Goal: Information Seeking & Learning: Learn about a topic

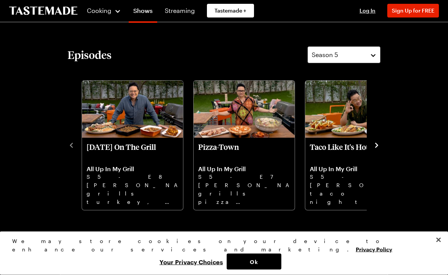
scroll to position [159, 0]
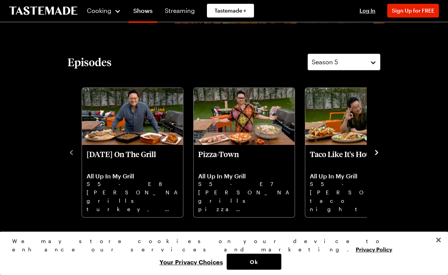
click at [375, 150] on icon "navigate to next item" at bounding box center [377, 153] width 8 height 8
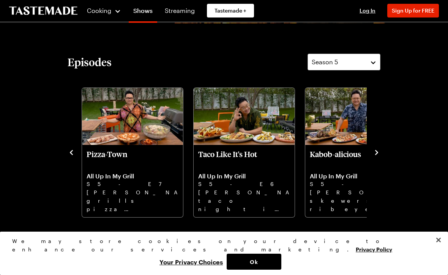
click at [380, 152] on icon "navigate to next item" at bounding box center [377, 153] width 8 height 8
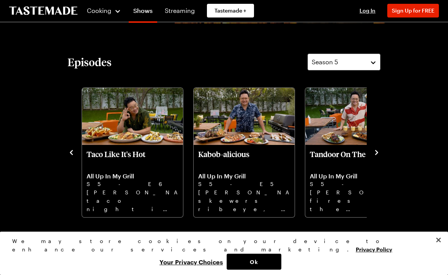
click at [380, 149] on icon "navigate to next item" at bounding box center [377, 153] width 8 height 8
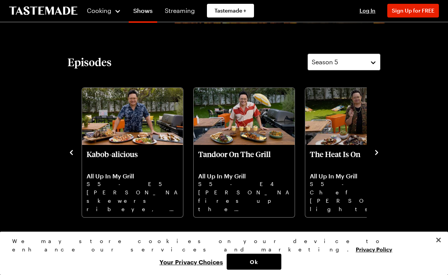
click at [380, 147] on button "navigate to next item" at bounding box center [377, 151] width 8 height 9
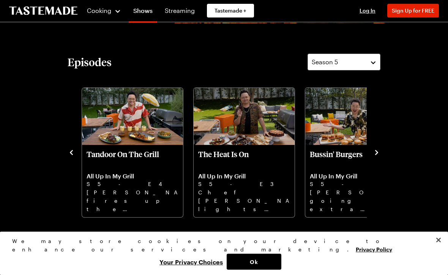
click at [380, 147] on button "navigate to next item" at bounding box center [377, 151] width 8 height 9
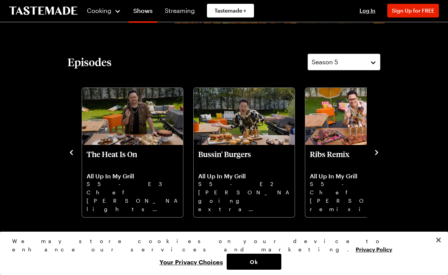
click at [384, 152] on div "Episodes Season 5 [DATE] On The Grill All Up In My Grill S5 - E8 [PERSON_NAME] …" at bounding box center [224, 136] width 328 height 164
click at [379, 155] on icon "navigate to next item" at bounding box center [377, 153] width 8 height 8
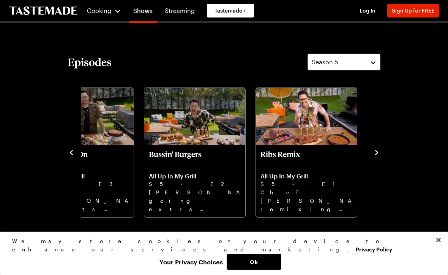
click at [379, 152] on icon "navigate to next item" at bounding box center [377, 153] width 8 height 8
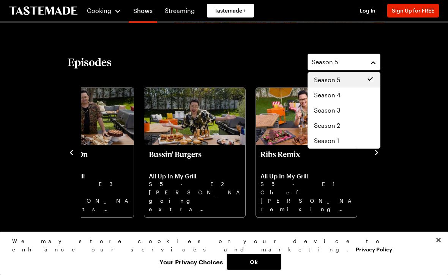
click at [376, 59] on button "Season 5" at bounding box center [344, 62] width 73 height 17
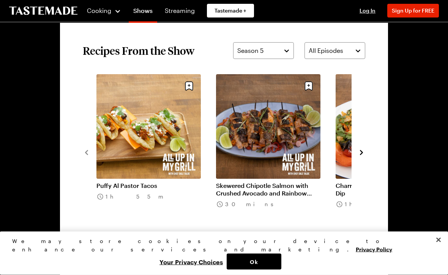
scroll to position [530, 0]
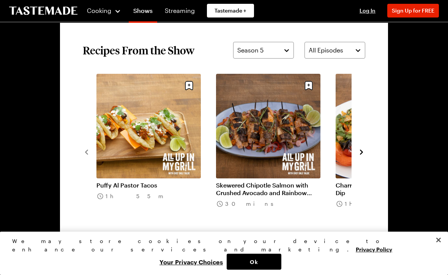
click at [365, 152] on icon "navigate to next item" at bounding box center [362, 152] width 8 height 8
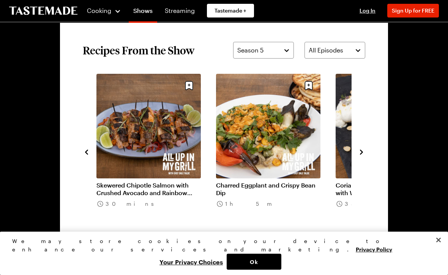
click at [365, 147] on button "navigate to next item" at bounding box center [362, 151] width 8 height 9
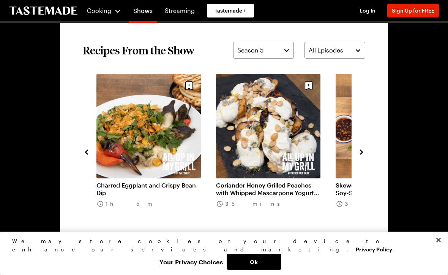
click at [365, 148] on icon "navigate to next item" at bounding box center [362, 152] width 8 height 8
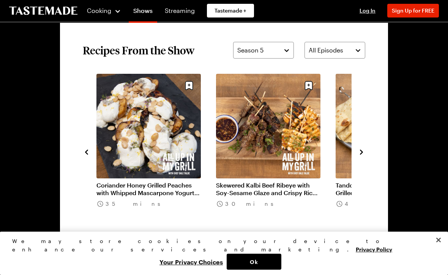
click at [370, 150] on section "Recipes From the Show Season 5 All Episodes Puffy Al Pastor Tacos 1h 55m Skewer…" at bounding box center [224, 151] width 328 height 265
click at [364, 149] on icon "navigate to next item" at bounding box center [362, 152] width 8 height 8
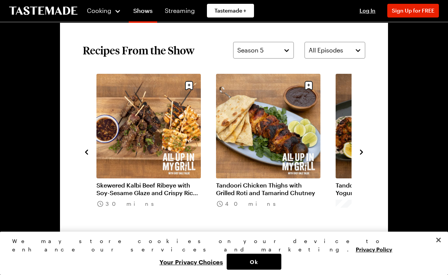
click at [365, 149] on icon "navigate to next item" at bounding box center [362, 152] width 8 height 8
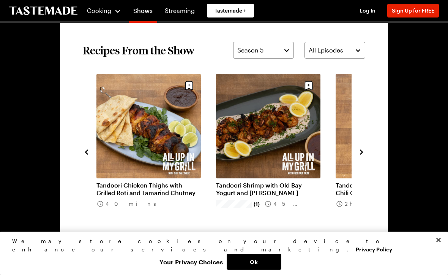
click at [363, 150] on icon "navigate to next item" at bounding box center [362, 152] width 8 height 8
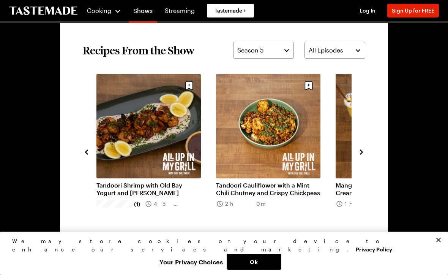
click at [364, 151] on icon "navigate to next item" at bounding box center [362, 152] width 8 height 8
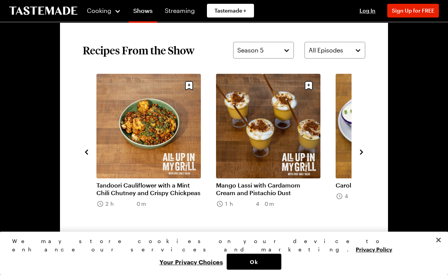
click at [365, 149] on icon "navigate to next item" at bounding box center [362, 152] width 8 height 8
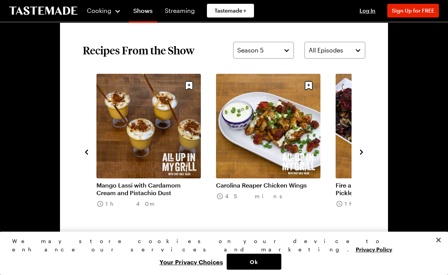
click at [364, 150] on icon "navigate to next item" at bounding box center [362, 152] width 8 height 8
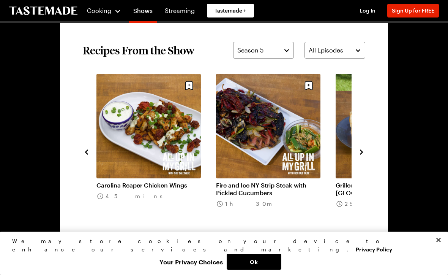
click at [364, 151] on icon "navigate to next item" at bounding box center [362, 152] width 8 height 8
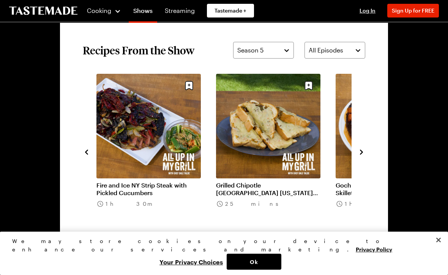
click at [364, 152] on icon "navigate to next item" at bounding box center [362, 152] width 8 height 8
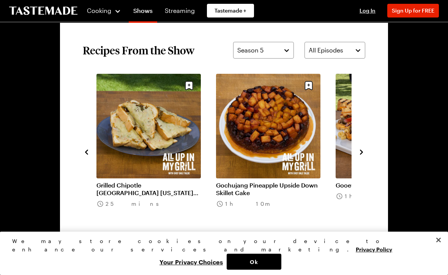
click at [365, 149] on icon "navigate to next item" at bounding box center [362, 152] width 8 height 8
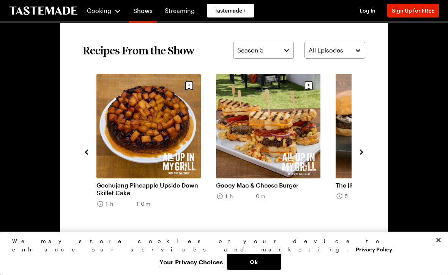
click at [363, 149] on icon "navigate to next item" at bounding box center [362, 152] width 8 height 8
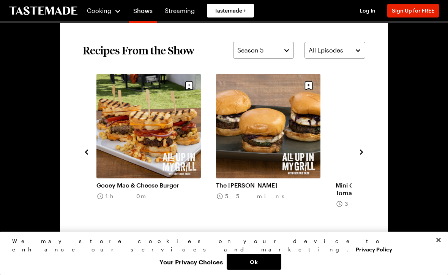
click at [364, 150] on icon "navigate to next item" at bounding box center [362, 152] width 8 height 8
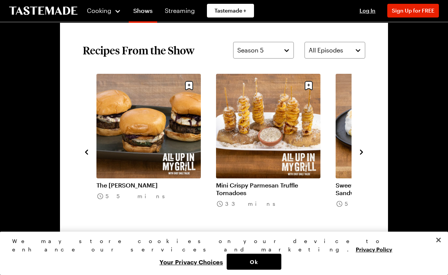
click at [367, 147] on section "Recipes From the Show Season 5 All Episodes Puffy Al Pastor Tacos 1h 55m Skewer…" at bounding box center [224, 151] width 328 height 265
click at [364, 147] on button "navigate to next item" at bounding box center [362, 151] width 8 height 9
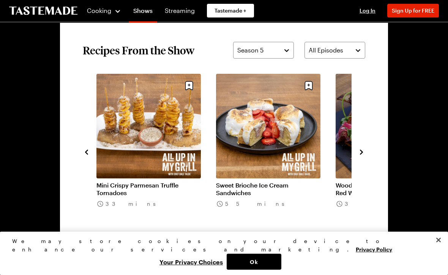
click at [365, 152] on icon "navigate to next item" at bounding box center [362, 152] width 8 height 8
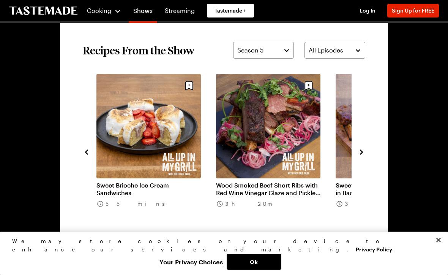
click at [365, 150] on icon "navigate to next item" at bounding box center [362, 152] width 8 height 8
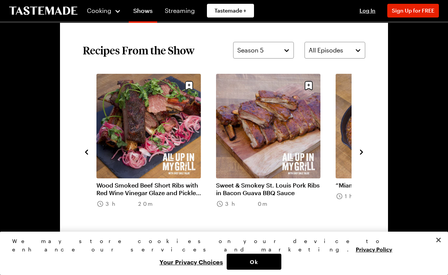
click at [364, 151] on icon "navigate to next item" at bounding box center [362, 152] width 8 height 8
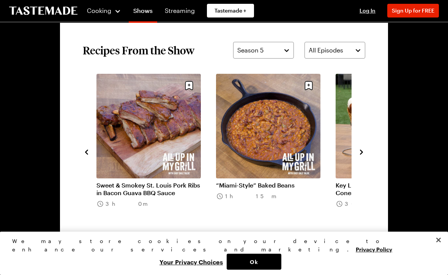
click at [365, 148] on icon "navigate to next item" at bounding box center [362, 152] width 8 height 8
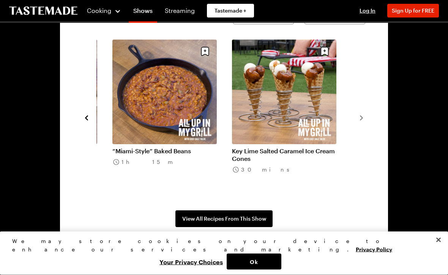
scroll to position [564, 0]
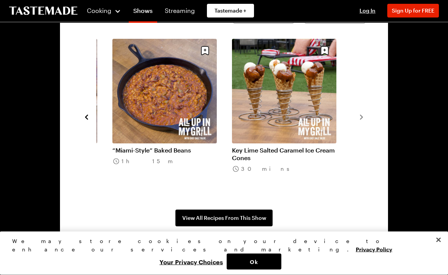
click at [236, 214] on span "View All Recipes From This Show" at bounding box center [224, 218] width 84 height 8
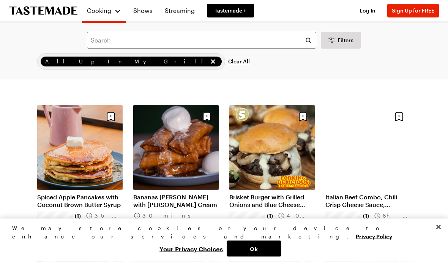
scroll to position [325, 0]
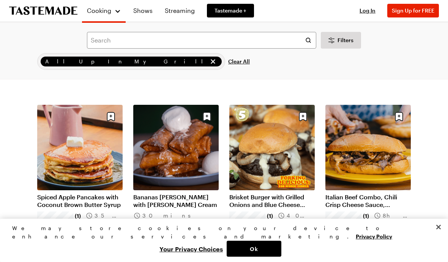
click at [363, 199] on link "Italian Beef Combo, Chili Crisp Cheese Sauce, Giardiniera" at bounding box center [368, 200] width 85 height 15
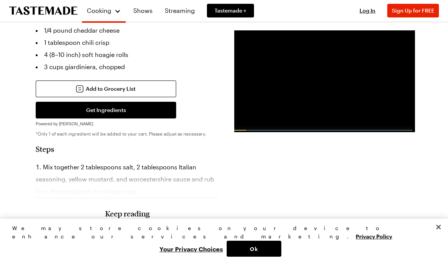
scroll to position [509, 0]
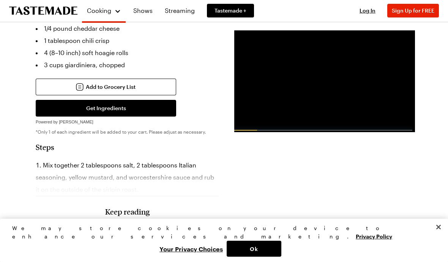
click at [119, 159] on li "Mix together 2 tablespoons salt, 2 tablespoons Italian seasoning, yellow mustar…" at bounding box center [127, 177] width 183 height 36
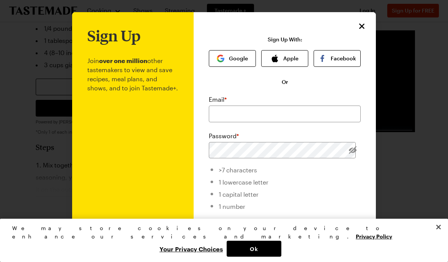
click at [365, 26] on icon "Close" at bounding box center [362, 26] width 9 height 9
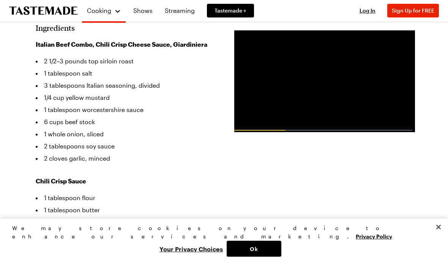
scroll to position [291, 0]
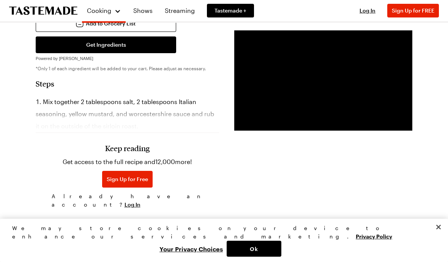
scroll to position [573, 0]
